Goal: Task Accomplishment & Management: Use online tool/utility

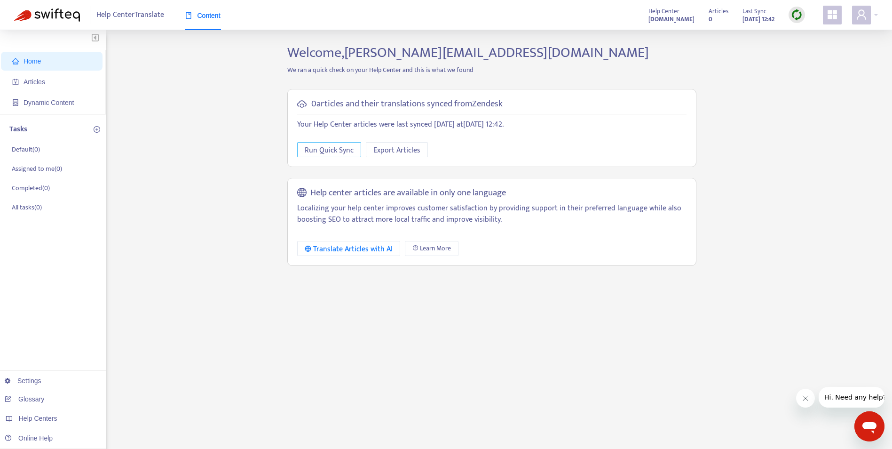
click at [351, 152] on span "Run Quick Sync" at bounding box center [329, 150] width 49 height 12
click at [44, 395] on link "Glossary" at bounding box center [25, 399] width 40 height 8
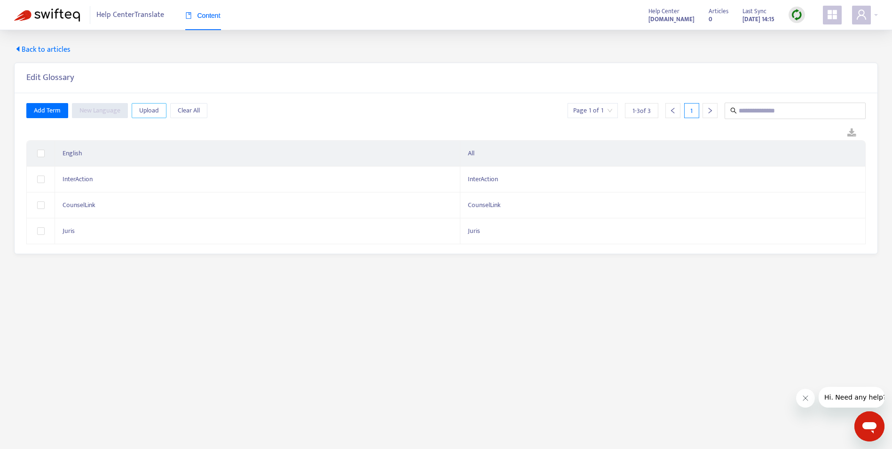
click at [142, 111] on span "Upload" at bounding box center [149, 110] width 20 height 10
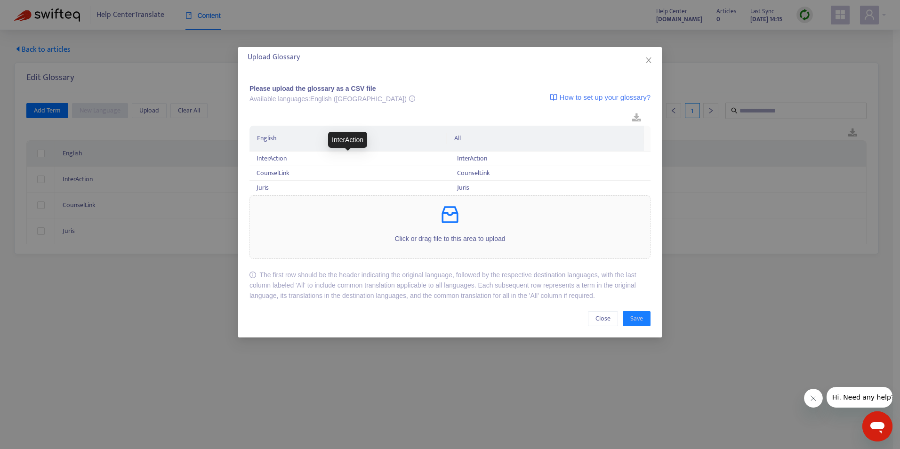
click at [464, 234] on p "Click or drag file to this area to upload" at bounding box center [450, 238] width 400 height 10
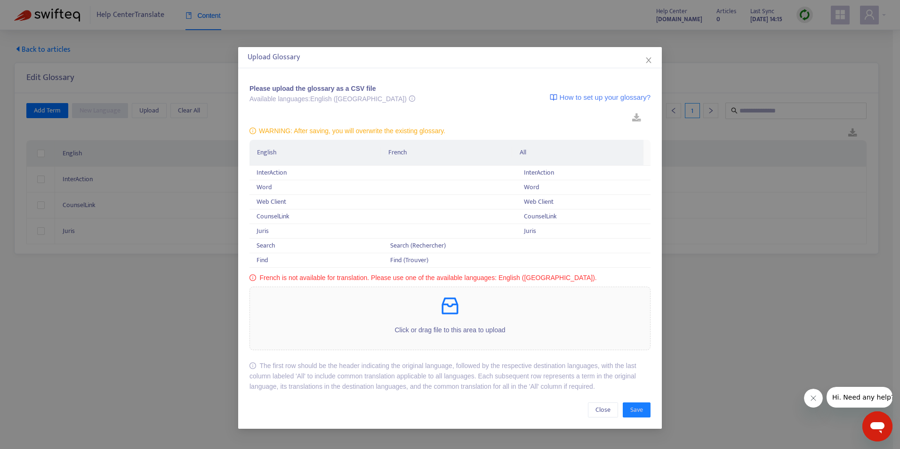
click at [649, 56] on icon "close" at bounding box center [649, 60] width 8 height 8
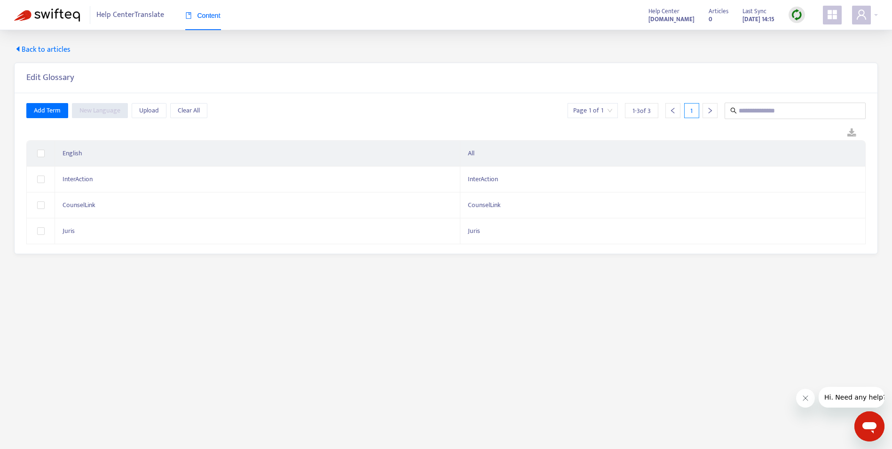
click at [27, 49] on span "Back to articles" at bounding box center [42, 49] width 56 height 11
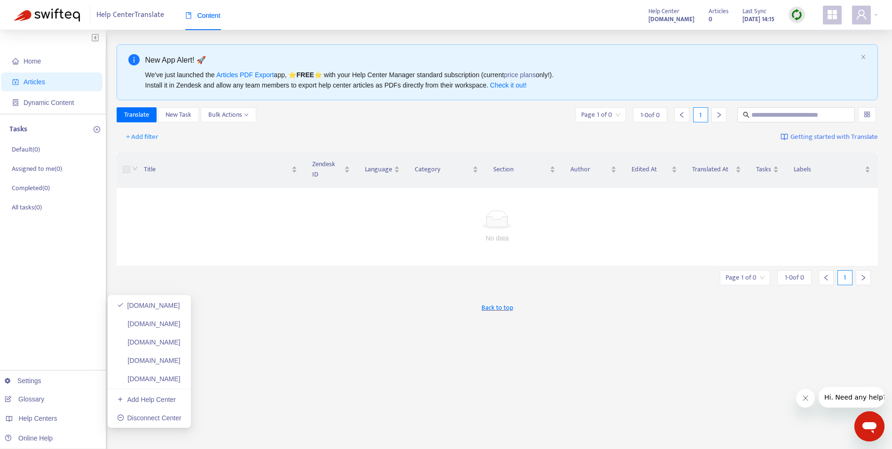
click at [64, 413] on div "Help Centers" at bounding box center [50, 418] width 107 height 19
click at [72, 425] on div "Help Centers" at bounding box center [50, 418] width 107 height 19
click at [181, 326] on link "iawebclient.zendesk.com" at bounding box center [149, 324] width 64 height 8
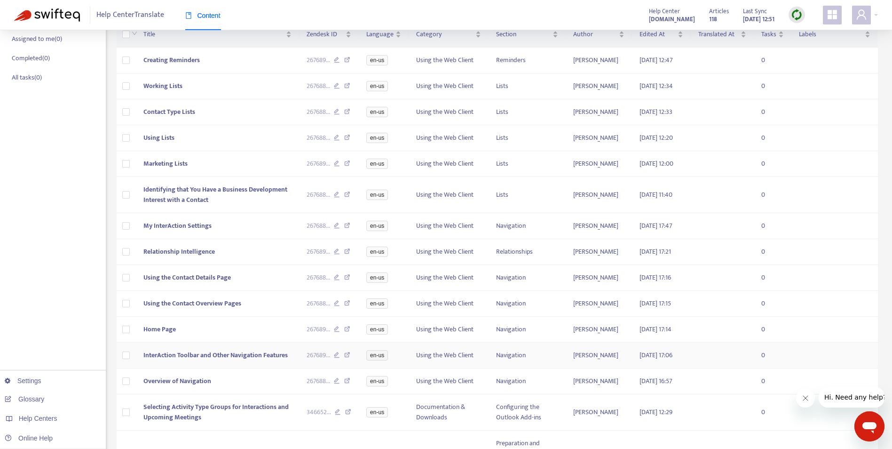
scroll to position [16, 0]
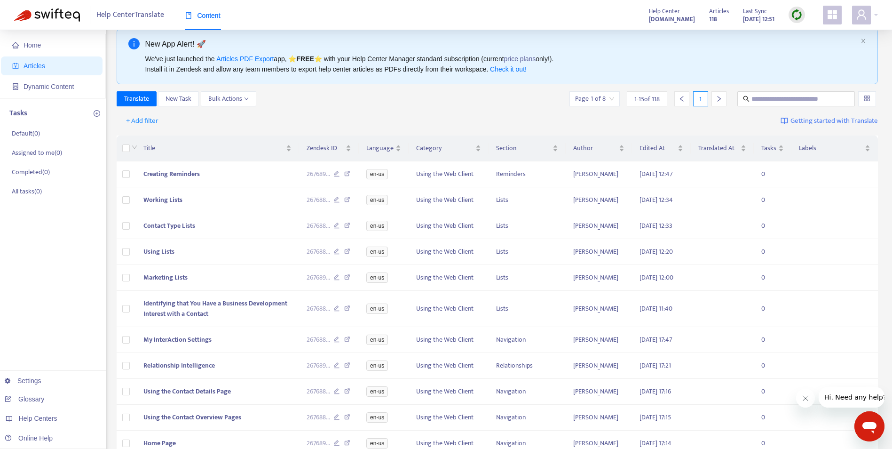
click at [42, 396] on link "Glossary" at bounding box center [25, 399] width 40 height 8
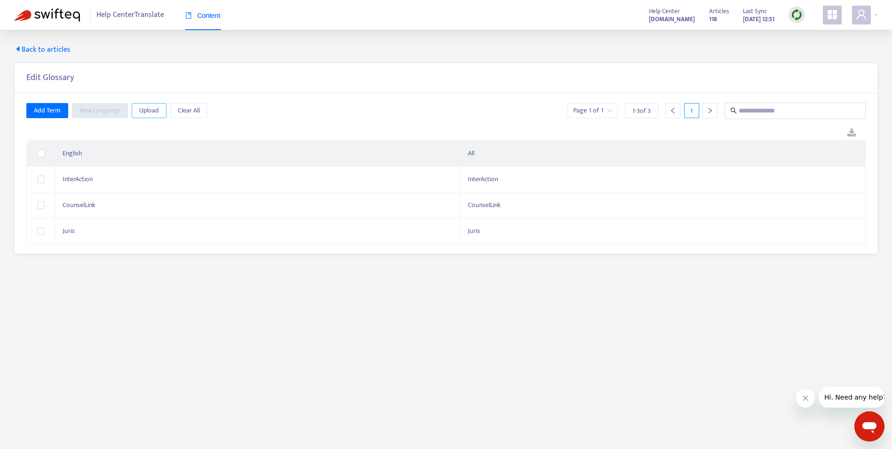
click at [153, 112] on span "Upload" at bounding box center [149, 110] width 20 height 10
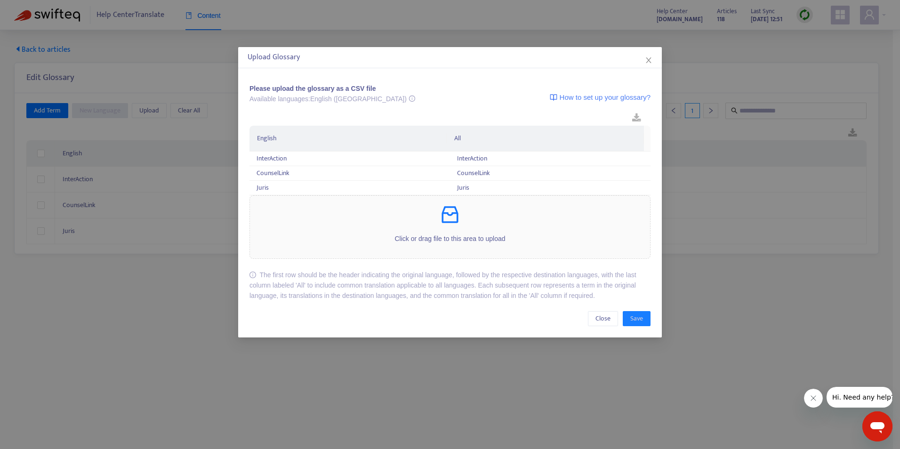
click at [418, 245] on div "Click or drag file to this area to upload" at bounding box center [450, 227] width 400 height 48
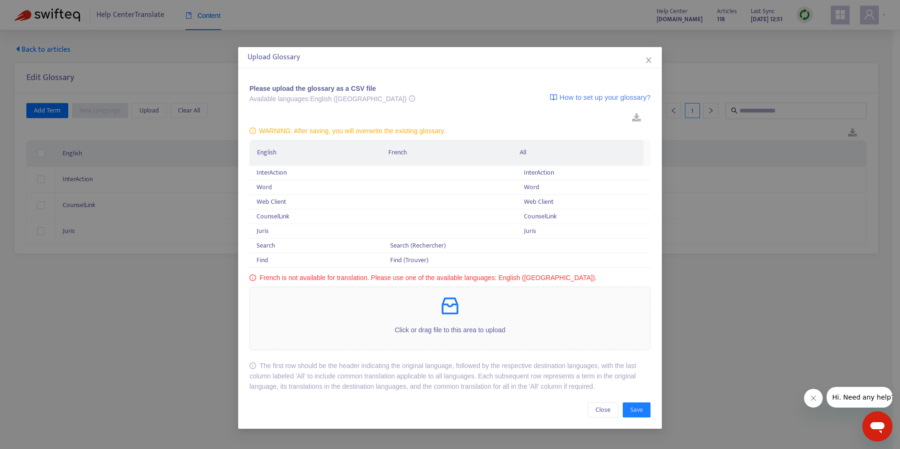
click at [647, 59] on icon "close" at bounding box center [649, 60] width 8 height 8
